Goal: Communication & Community: Connect with others

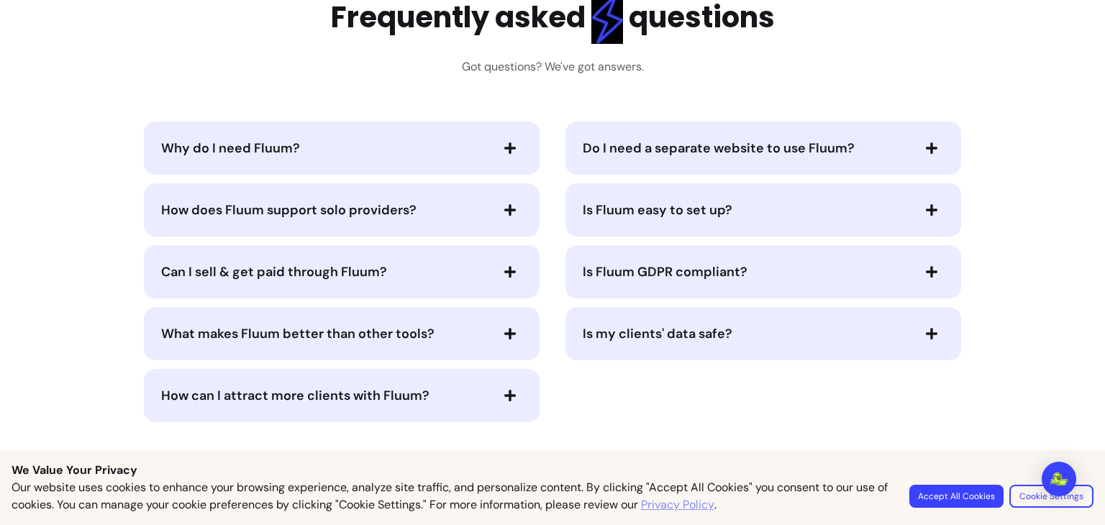
scroll to position [4061, 0]
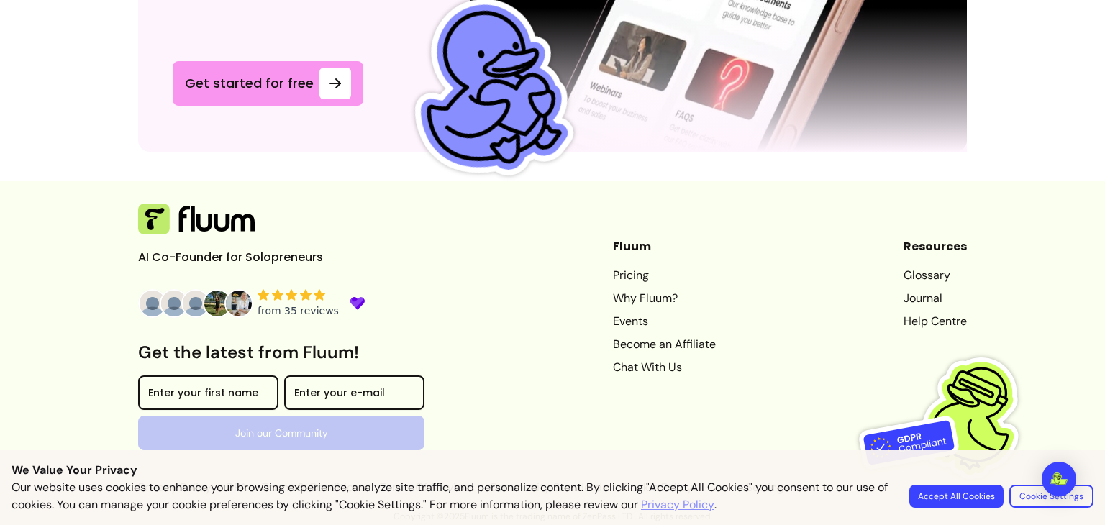
click at [640, 362] on link "Chat With Us" at bounding box center [664, 367] width 103 height 17
click at [1045, 493] on div "Open Intercom Messenger" at bounding box center [1059, 479] width 38 height 38
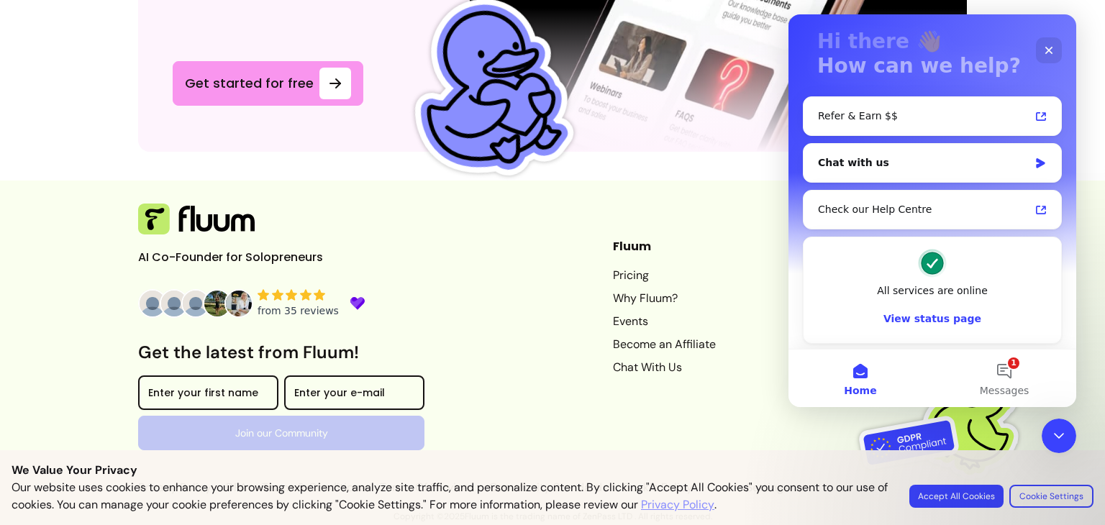
scroll to position [88, 0]
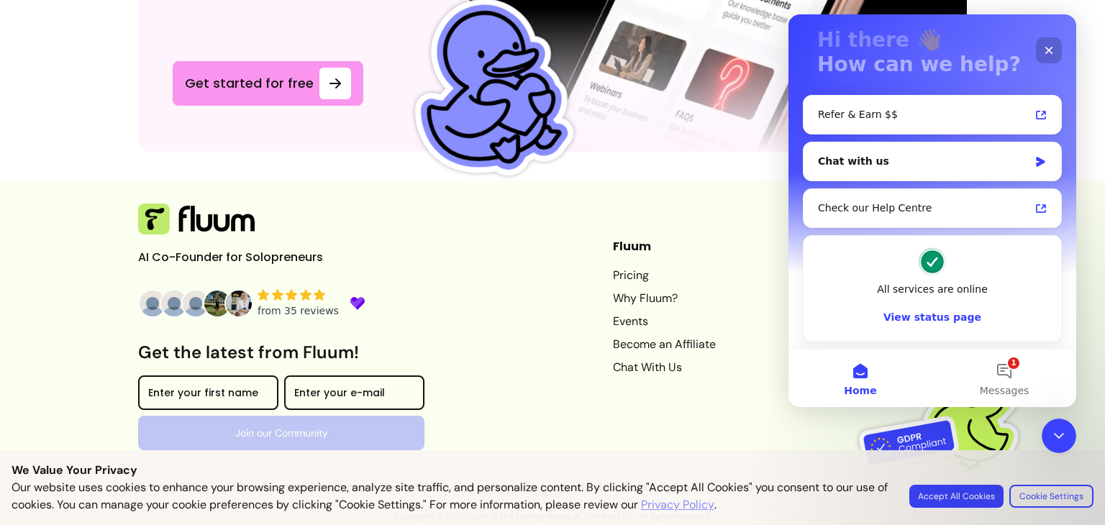
click at [1053, 45] on icon "Close" at bounding box center [1049, 51] width 12 height 12
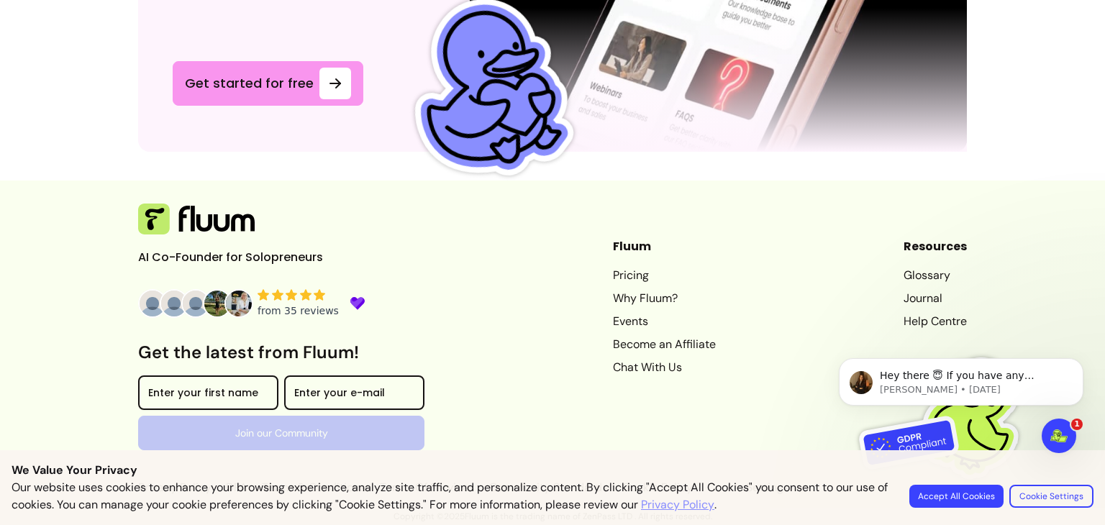
scroll to position [0, 0]
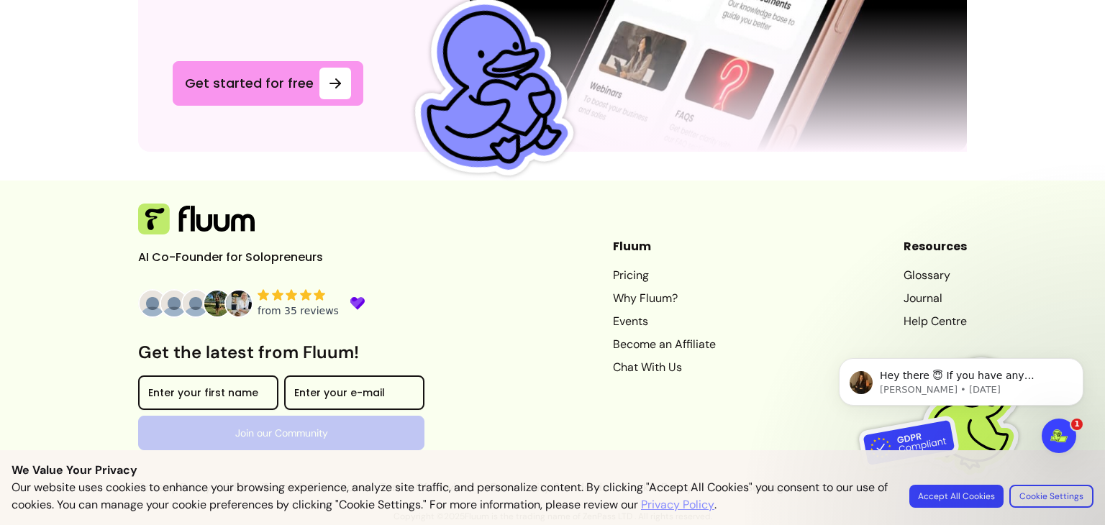
click at [1025, 209] on footer "AI Co-Founder for Solopreneurs Get the latest from Fluum! Enter your first name…" at bounding box center [552, 345] width 1105 height 328
click at [955, 499] on button "Accept All Cookies" at bounding box center [956, 496] width 91 height 22
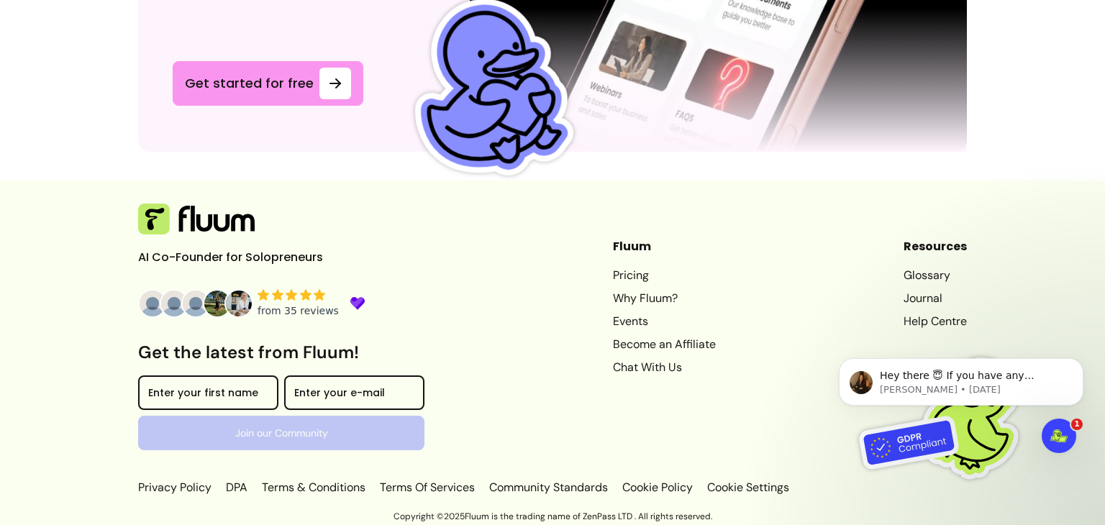
click at [1104, 463] on html "Hey there 😇 If you have any question about what you can do with Fluum, I'm here…" at bounding box center [961, 407] width 288 height 158
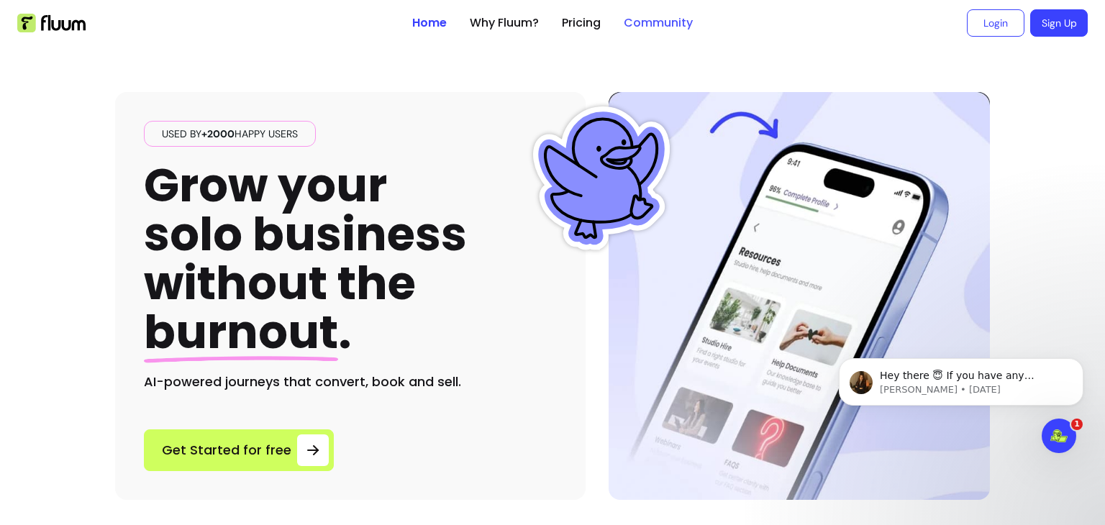
click at [656, 27] on link "Community" at bounding box center [658, 22] width 69 height 17
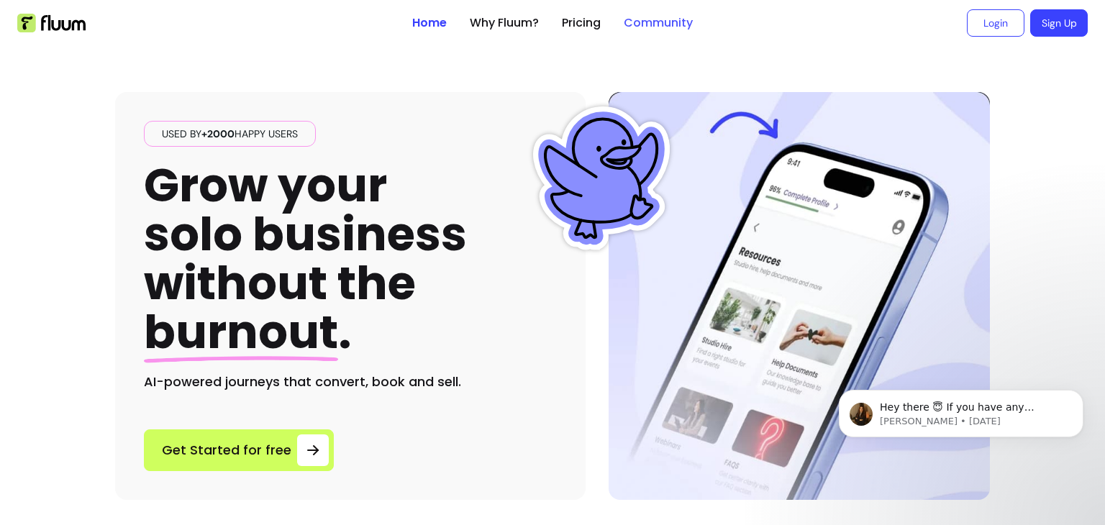
click at [662, 15] on link "Community" at bounding box center [658, 22] width 69 height 17
